Goal: Check status: Check status

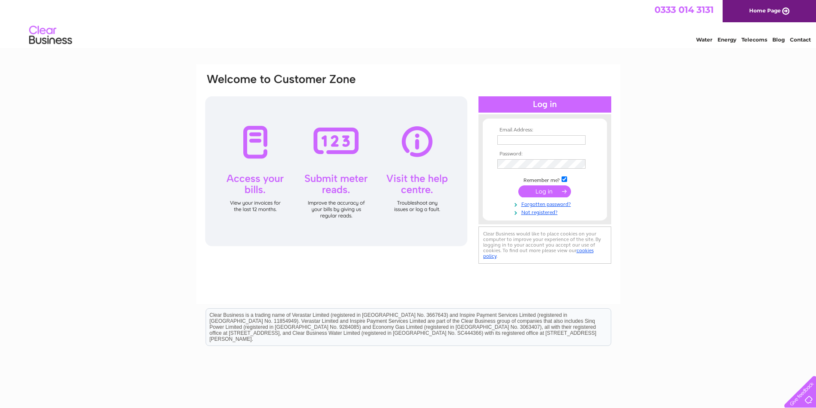
type input "[EMAIL_ADDRESS][DOMAIN_NAME]"
click at [555, 188] on input "submit" at bounding box center [544, 191] width 53 height 12
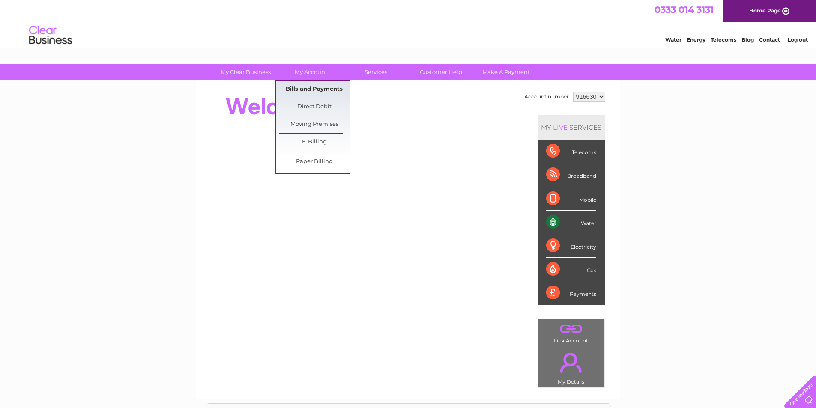
click at [332, 88] on link "Bills and Payments" at bounding box center [314, 89] width 71 height 17
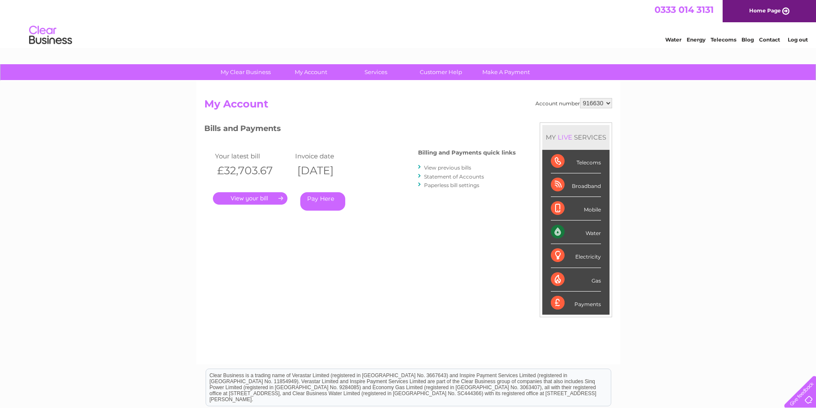
click at [437, 167] on link "View previous bills" at bounding box center [447, 167] width 47 height 6
